Goal: Task Accomplishment & Management: Complete application form

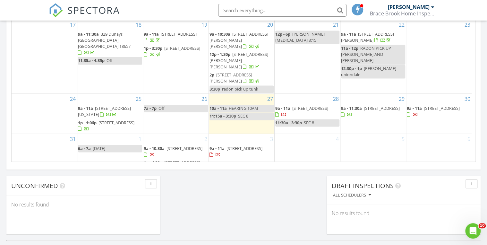
scroll to position [436, 0]
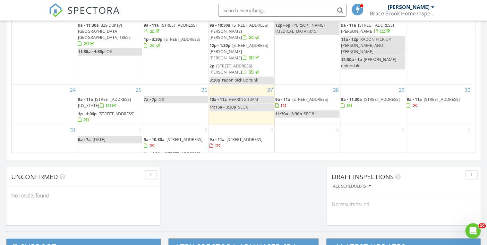
click at [100, 146] on div "1 6a - 7a LABOR DAY" at bounding box center [109, 145] width 65 height 40
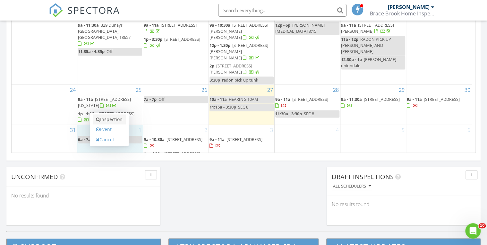
click at [111, 120] on link "Inspection" at bounding box center [109, 119] width 33 height 10
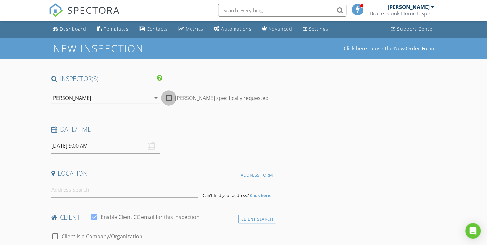
click at [168, 94] on div at bounding box center [168, 97] width 11 height 11
checkbox input "true"
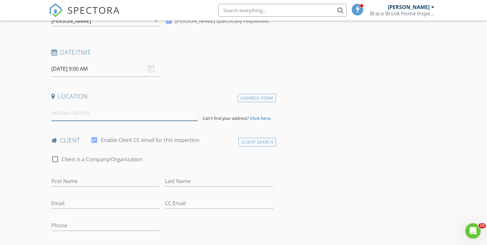
click at [95, 113] on input at bounding box center [124, 113] width 146 height 16
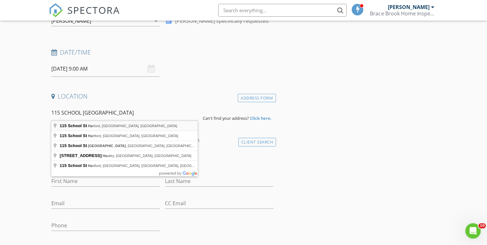
type input "115 School St, Harford, PA, USA"
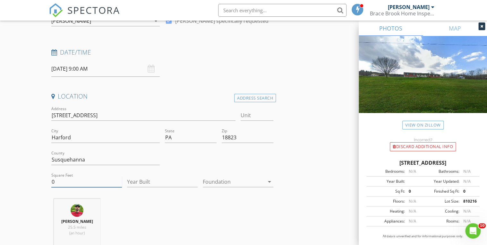
click at [78, 184] on input "0" at bounding box center [86, 181] width 71 height 11
type input "1938"
click at [147, 183] on input "Year Built" at bounding box center [162, 181] width 71 height 11
type input "1978"
click at [217, 185] on div at bounding box center [234, 181] width 62 height 10
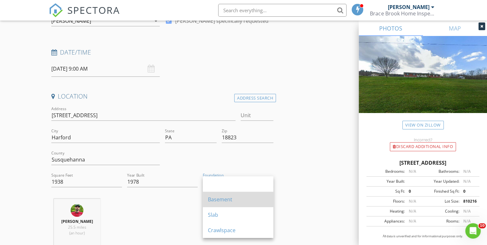
click at [216, 201] on div "Basement" at bounding box center [238, 199] width 60 height 8
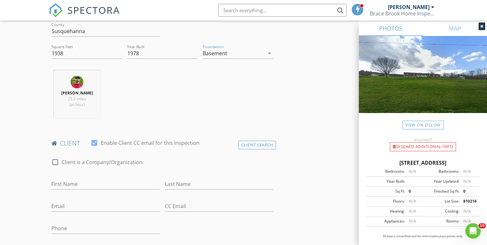
scroll to position [282, 0]
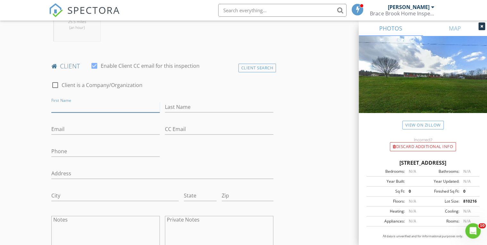
click at [72, 104] on input "First Name" at bounding box center [105, 107] width 108 height 11
type input "DIANE"
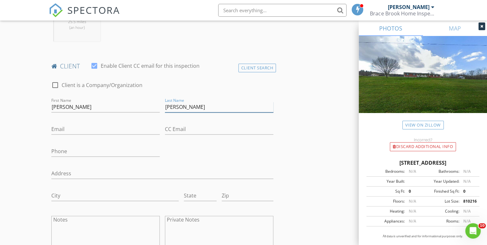
type input "STANLEY"
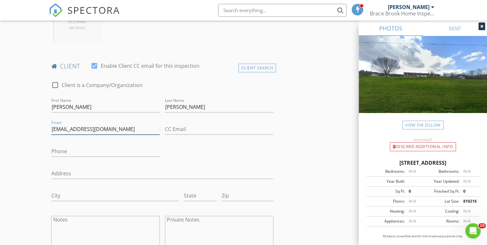
type input "[EMAIL_ADDRESS][DOMAIN_NAME]"
click at [69, 153] on input "Phone" at bounding box center [105, 151] width 108 height 11
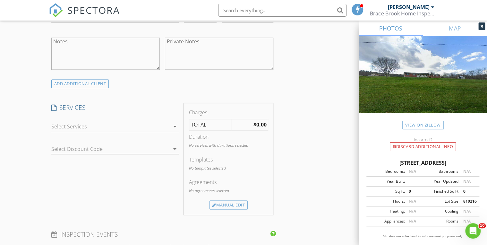
scroll to position [462, 0]
type input "[PHONE_NUMBER]"
click at [75, 126] on div at bounding box center [110, 125] width 118 height 10
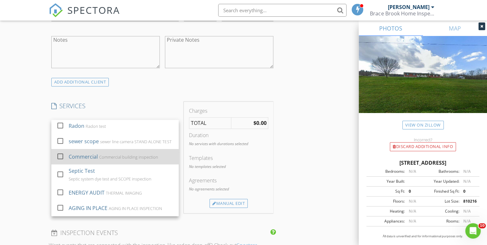
scroll to position [73, 0]
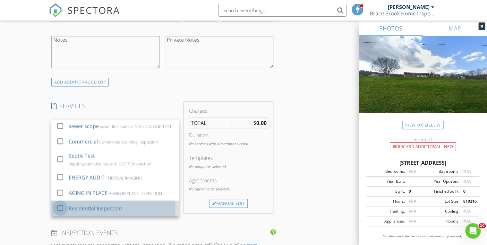
drag, startPoint x: 60, startPoint y: 207, endPoint x: 54, endPoint y: 189, distance: 18.8
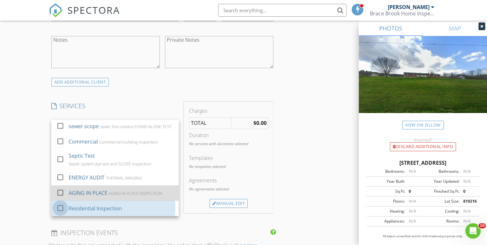
click at [60, 207] on div at bounding box center [60, 207] width 11 height 11
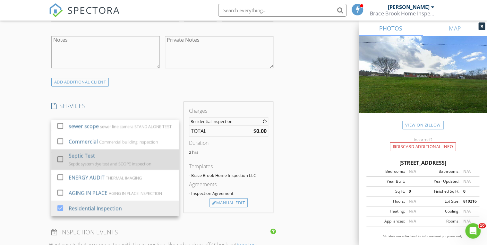
scroll to position [0, 0]
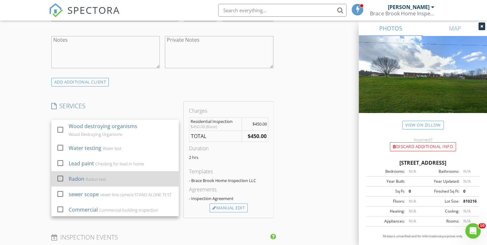
click at [58, 176] on div at bounding box center [60, 178] width 11 height 11
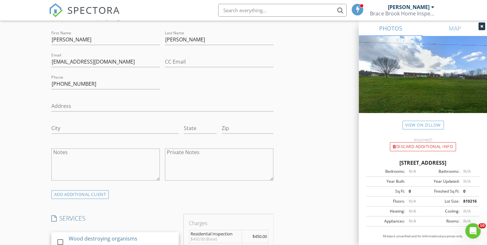
scroll to position [436, 0]
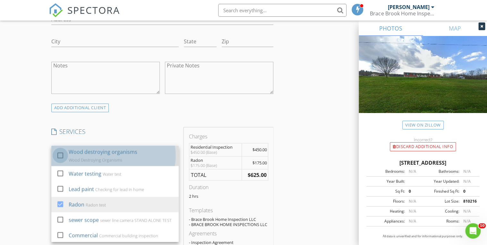
click at [62, 155] on div at bounding box center [60, 155] width 11 height 11
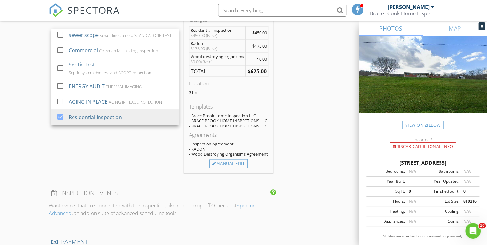
scroll to position [565, 0]
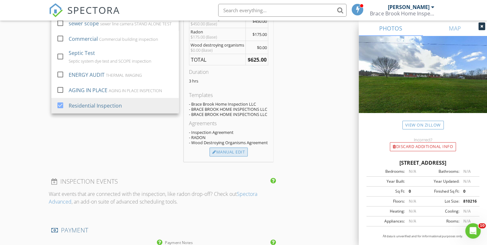
click at [235, 156] on div "Manual Edit" at bounding box center [228, 151] width 38 height 9
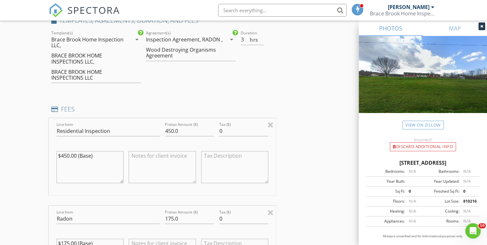
scroll to position [539, 0]
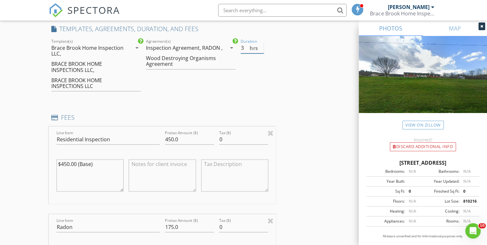
click at [245, 51] on input "3" at bounding box center [252, 48] width 23 height 11
type input "2"
drag, startPoint x: 173, startPoint y: 137, endPoint x: 158, endPoint y: 137, distance: 14.8
click at [158, 137] on div "Line Item Residential Inspection Pretax Amount ($) 450.0 Tax ($) 0 $450.00 (Bas…" at bounding box center [162, 164] width 227 height 77
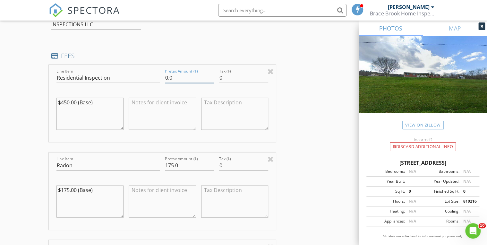
scroll to position [616, 0]
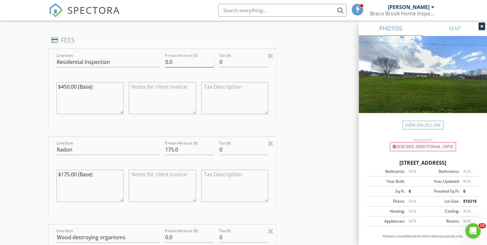
type input "0.0"
drag, startPoint x: 173, startPoint y: 149, endPoint x: 153, endPoint y: 149, distance: 20.2
click at [153, 149] on div "Line Item Radon Pretax Amount ($) 175.0 Tax ($) 0 $175.00 (Base)" at bounding box center [162, 175] width 227 height 77
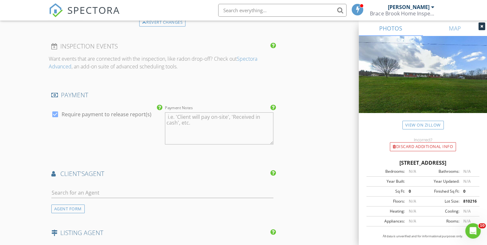
scroll to position [1001, 0]
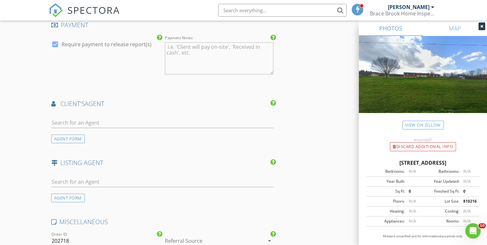
type input "0.0"
click at [150, 123] on input "text" at bounding box center [162, 122] width 222 height 11
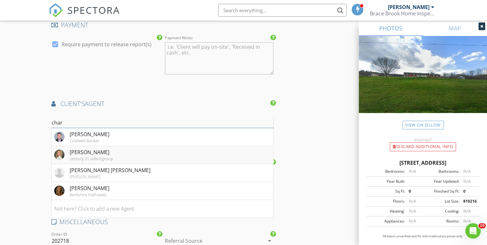
type input "char"
click at [78, 150] on div "[PERSON_NAME]" at bounding box center [92, 152] width 44 height 8
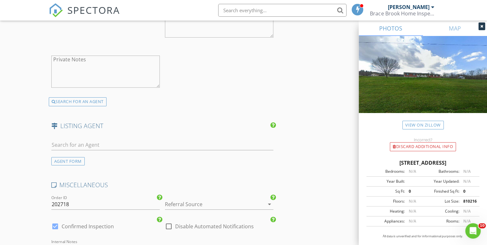
scroll to position [1258, 0]
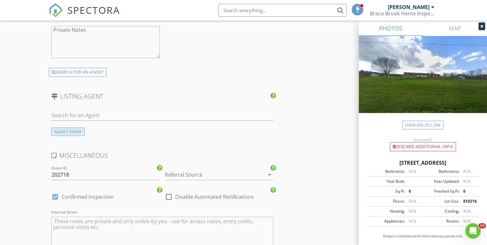
click at [69, 131] on div "AGENT FORM" at bounding box center [67, 131] width 33 height 9
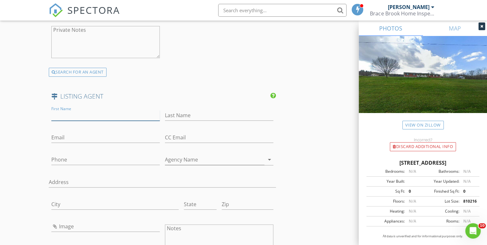
paste input "[PERSON_NAME]"
type input "[PERSON_NAME]"
paste input "ERA [PERSON_NAME] Associates"
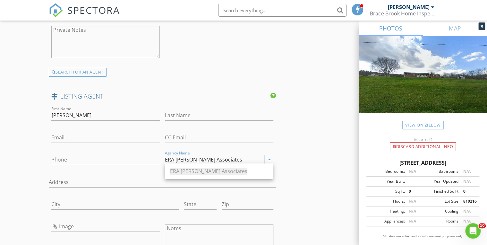
type input "ERA [PERSON_NAME] Associates"
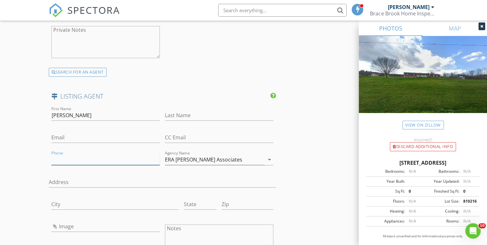
paste input "[PHONE_NUMBER]"
type input "[PHONE_NUMBER]"
paste input "[EMAIL_ADDRESS][DOMAIN_NAME]"
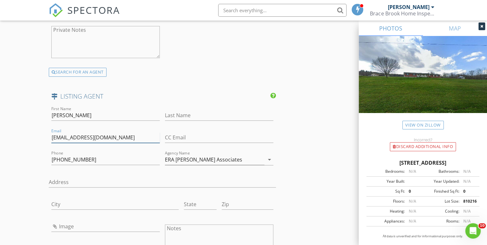
type input "[EMAIL_ADDRESS][DOMAIN_NAME]"
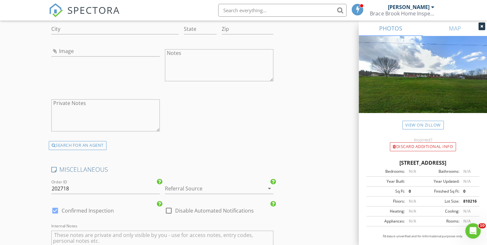
scroll to position [1437, 0]
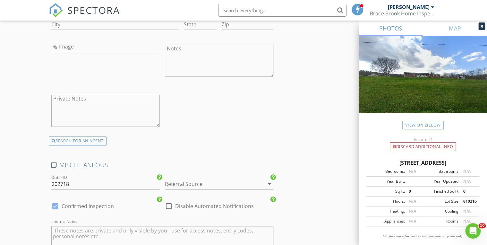
click at [187, 182] on div at bounding box center [210, 184] width 90 height 10
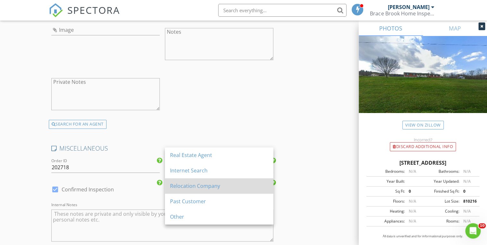
scroll to position [1463, 0]
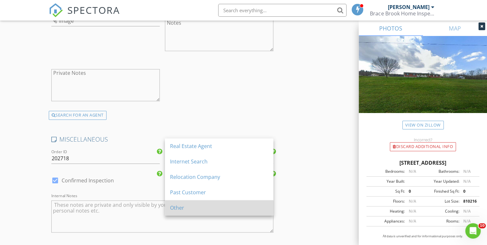
click at [184, 205] on div "Other" at bounding box center [219, 208] width 98 height 8
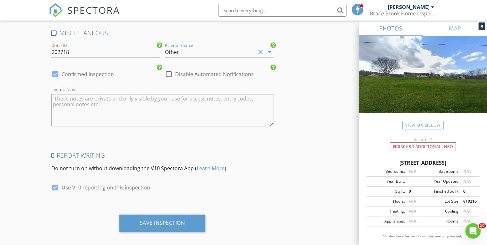
scroll to position [1573, 0]
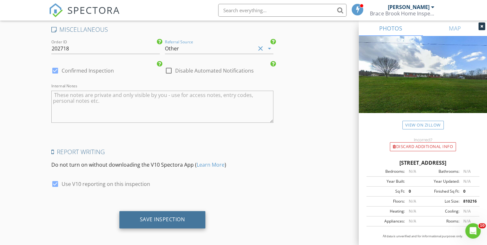
click at [159, 216] on div "Save Inspection" at bounding box center [162, 219] width 45 height 6
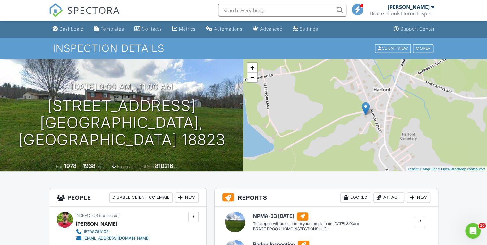
drag, startPoint x: 76, startPoint y: 30, endPoint x: 73, endPoint y: 31, distance: 3.2
click at [76, 30] on div "Dashboard" at bounding box center [71, 28] width 24 height 5
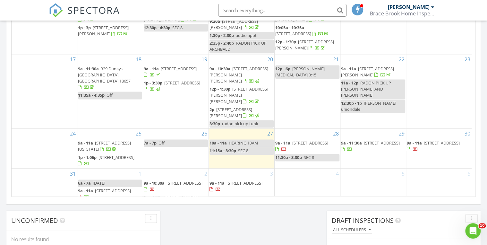
scroll to position [359, 0]
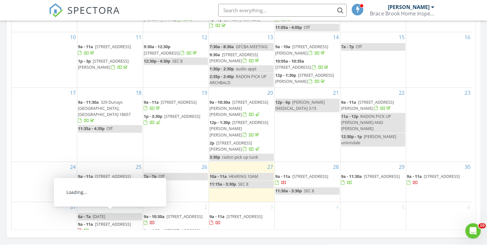
click at [95, 221] on span "[STREET_ADDRESS]" at bounding box center [113, 224] width 36 height 6
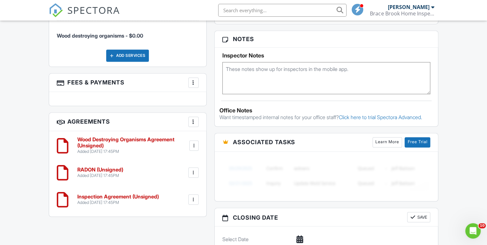
scroll to position [308, 0]
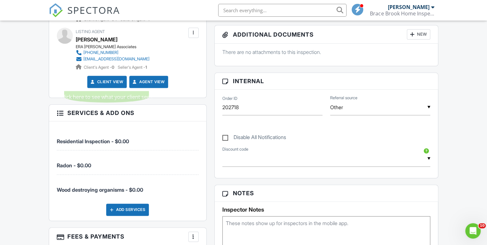
click at [109, 83] on link "Client View" at bounding box center [107, 82] width 34 height 6
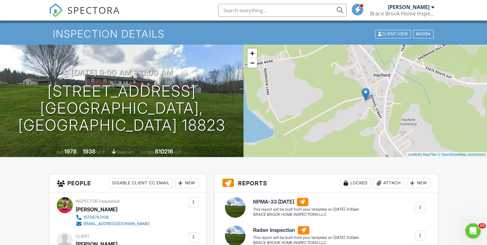
scroll to position [0, 0]
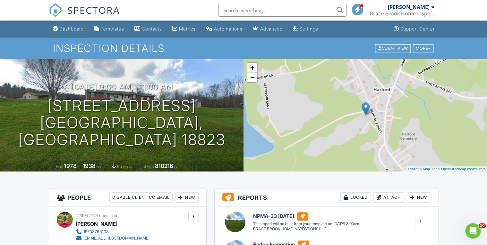
click at [75, 29] on div "Dashboard" at bounding box center [71, 28] width 24 height 5
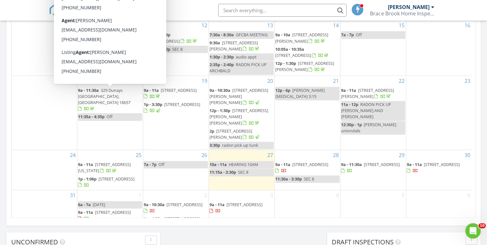
scroll to position [436, 0]
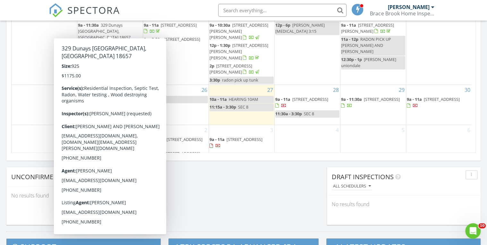
click at [191, 160] on div "Calendar August 2025 today list day week cal wk 4 wk month Sun Mon Tue Wed Thu …" at bounding box center [243, 3] width 474 height 314
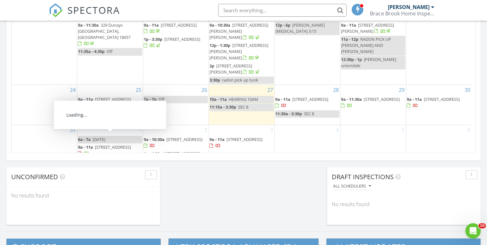
click at [107, 144] on span "115 School St, Harford 18823" at bounding box center [113, 147] width 36 height 6
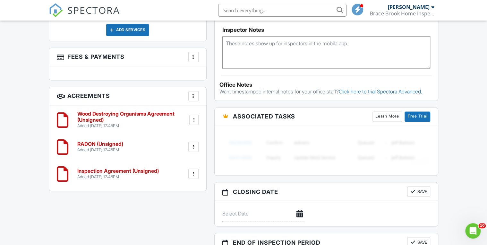
scroll to position [462, 0]
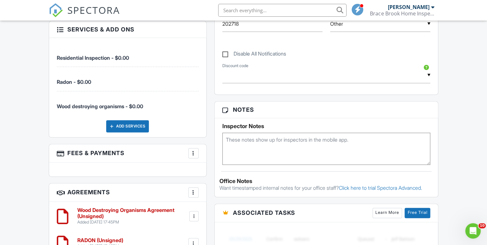
scroll to position [545, 0]
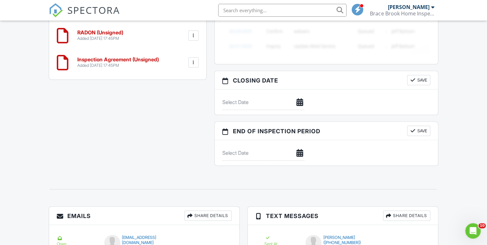
scroll to position [445, 0]
